Goal: Task Accomplishment & Management: Complete application form

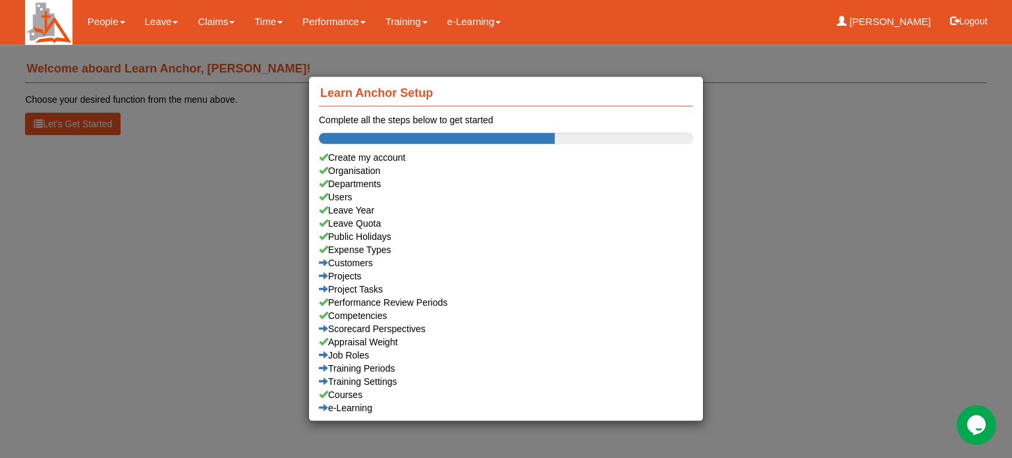
click at [158, 22] on div "Learn Anchor Setup Complete all the steps below to get started Create my accoun…" at bounding box center [506, 229] width 1012 height 458
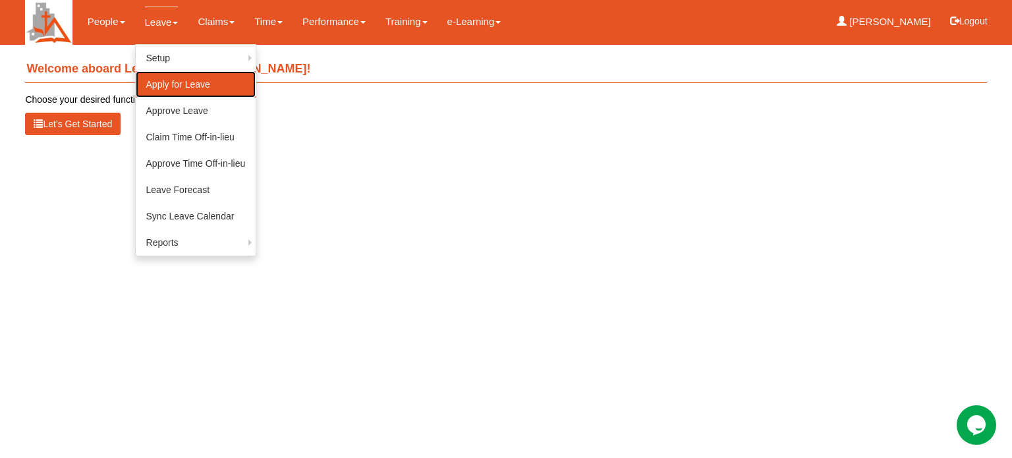
click at [165, 86] on link "Apply for Leave" at bounding box center [196, 84] width 121 height 26
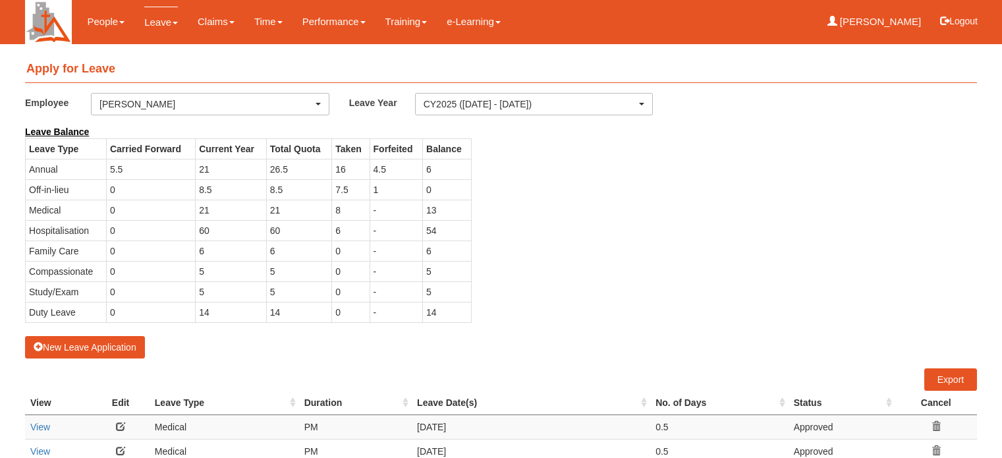
select select "50"
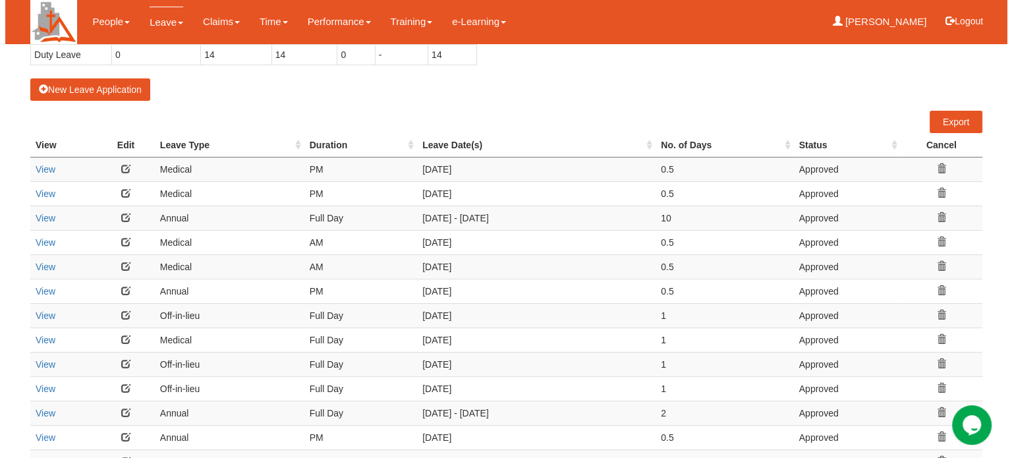
scroll to position [263, 0]
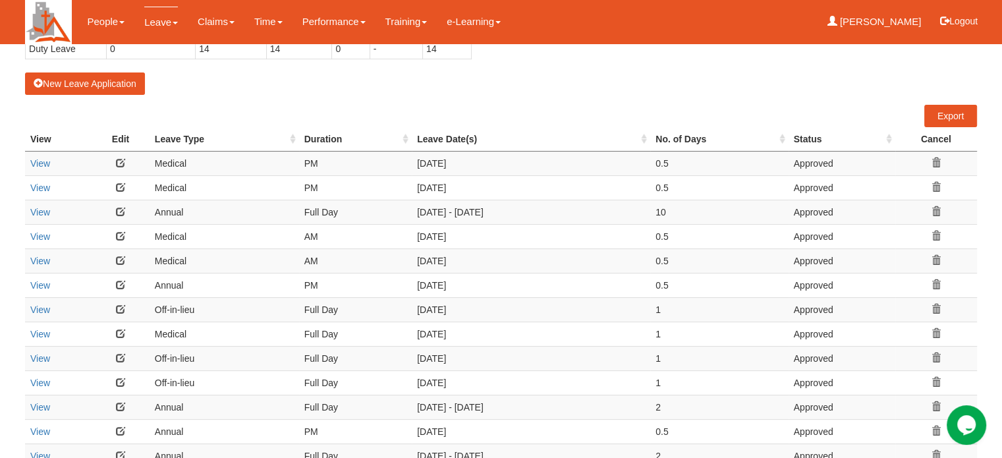
click at [118, 256] on link at bounding box center [120, 260] width 9 height 9
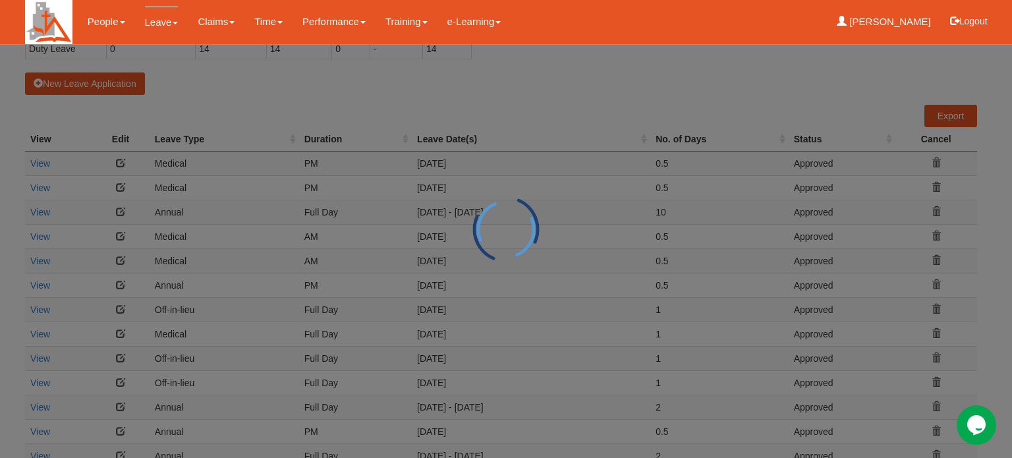
select select
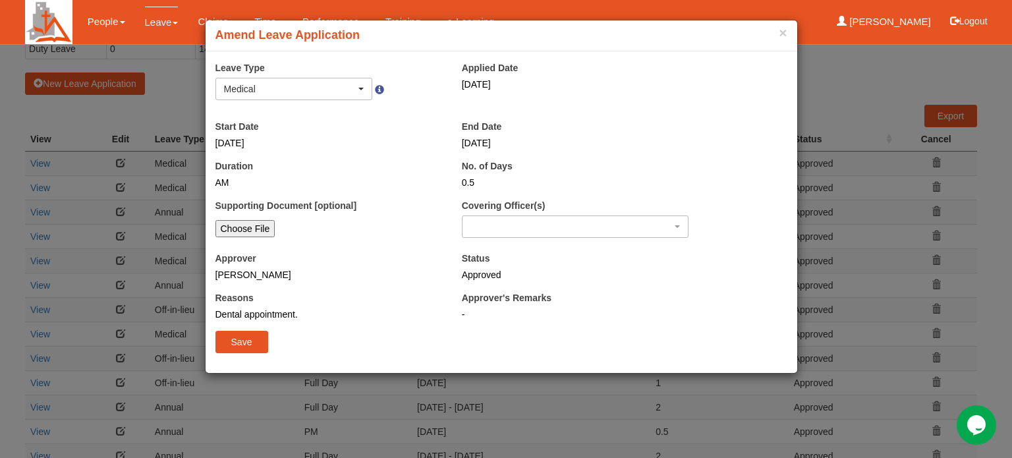
click at [234, 227] on input "Choose File" at bounding box center [245, 228] width 60 height 17
type input "C:\fakepath\250822 AMK Poly Timesheet.pdf"
click at [237, 341] on input "Save" at bounding box center [241, 342] width 53 height 22
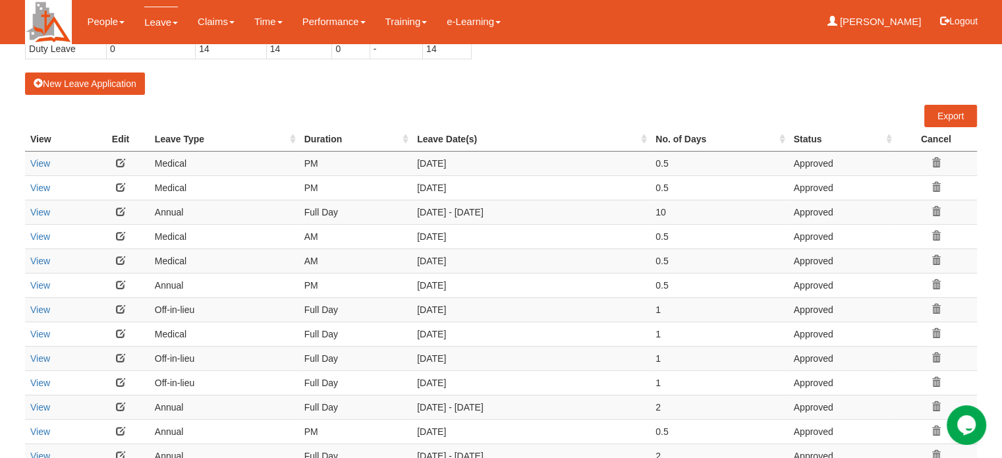
select select "50"
click at [33, 262] on link "View" at bounding box center [40, 261] width 20 height 11
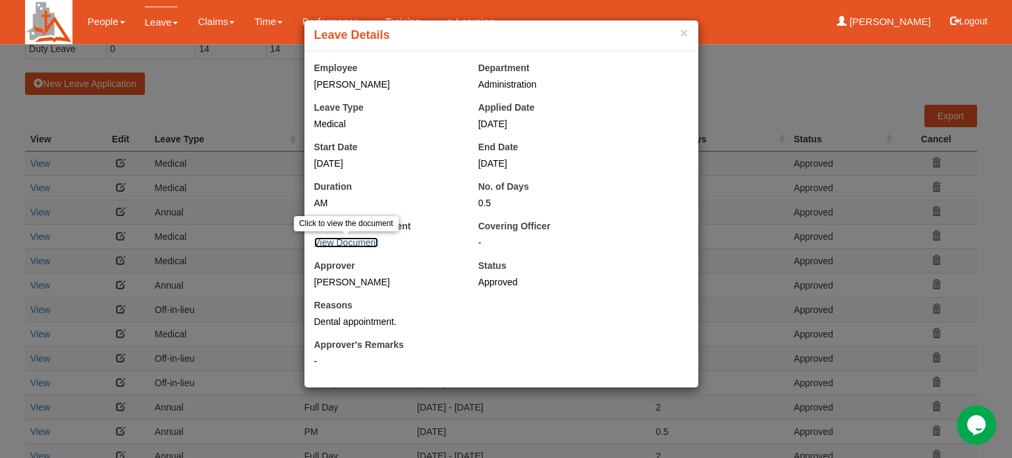
click at [337, 245] on link "View Document" at bounding box center [346, 242] width 65 height 11
